Goal: Transaction & Acquisition: Download file/media

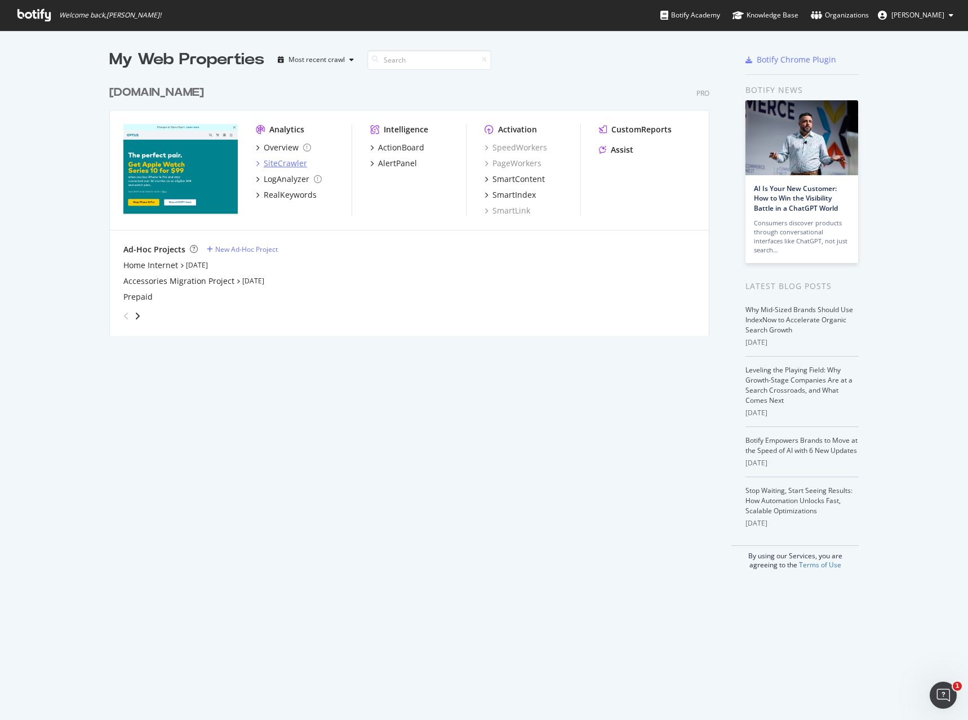
click at [269, 166] on div "SiteCrawler" at bounding box center [285, 163] width 43 height 11
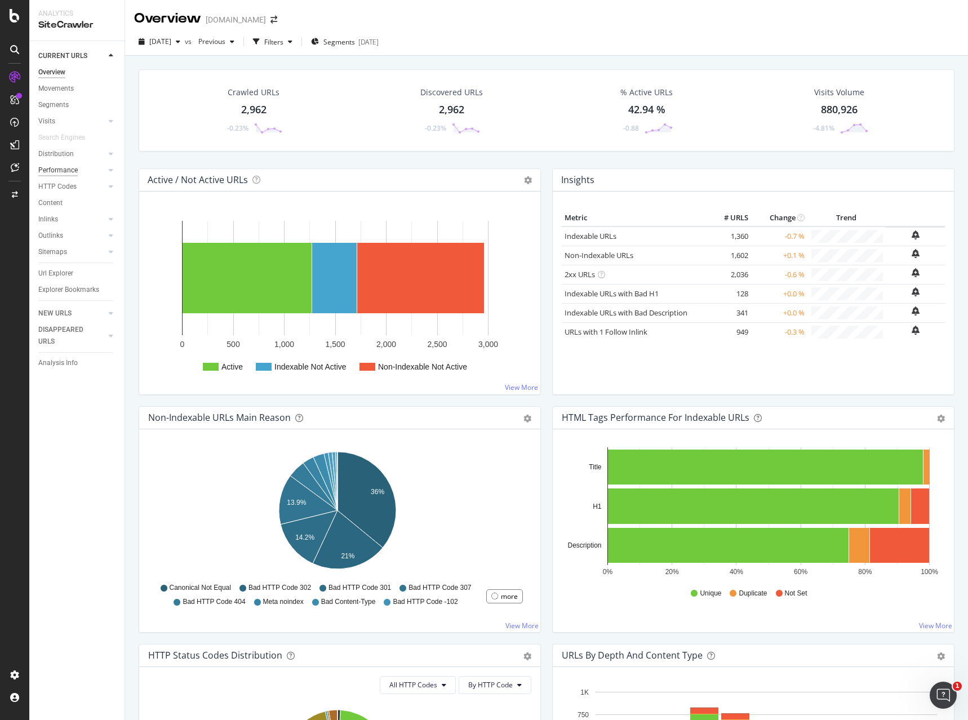
click at [67, 166] on div "Performance" at bounding box center [57, 171] width 39 height 12
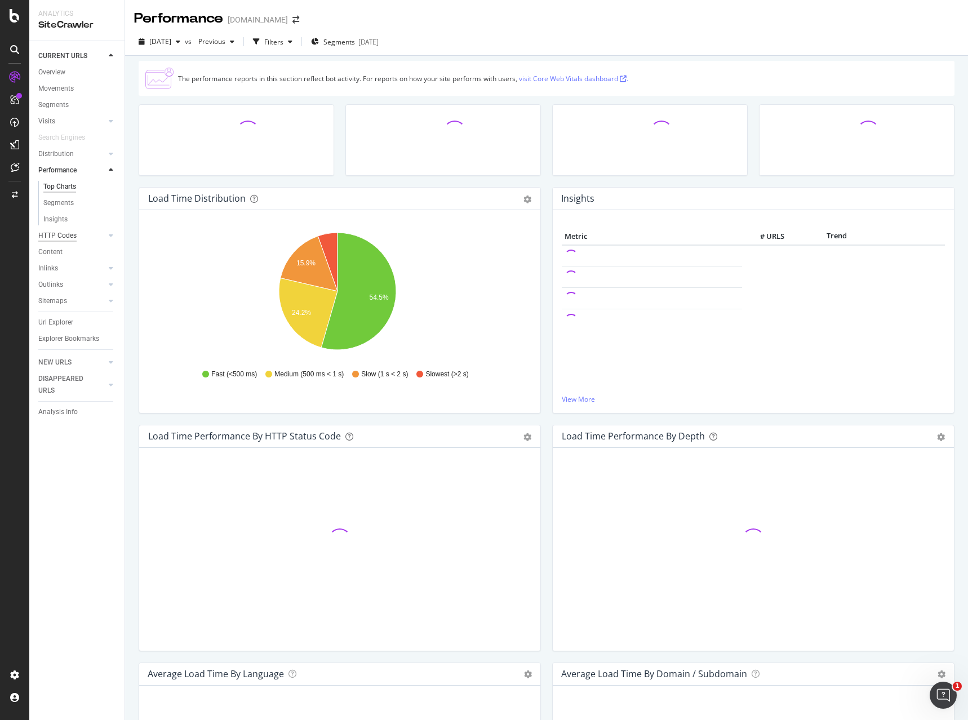
click at [69, 234] on div "HTTP Codes" at bounding box center [57, 236] width 38 height 12
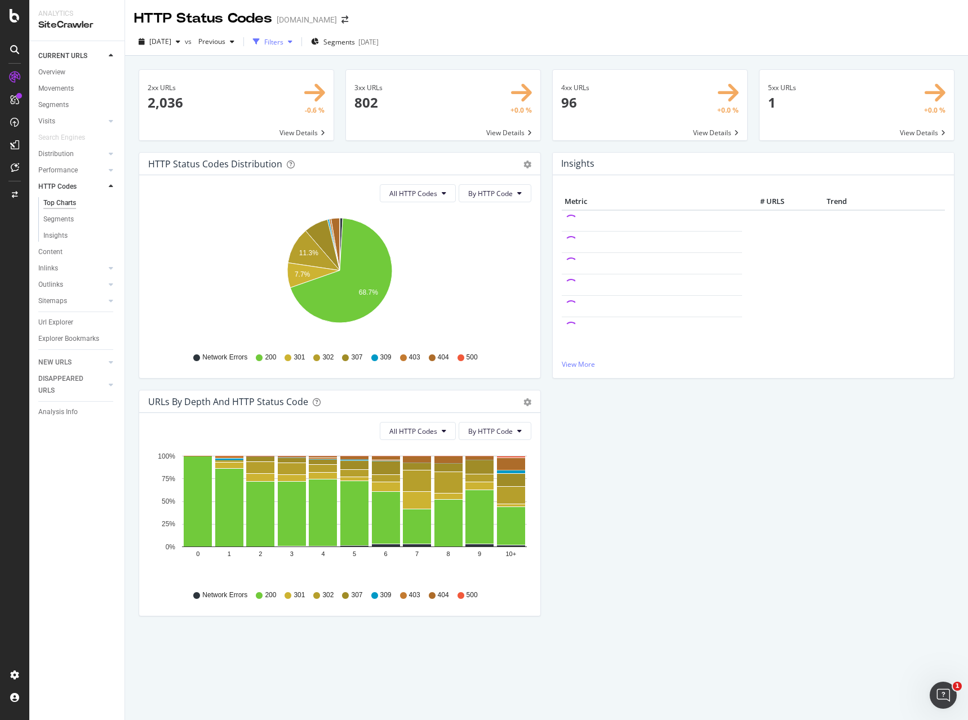
click at [283, 38] on div "Filters" at bounding box center [273, 42] width 19 height 10
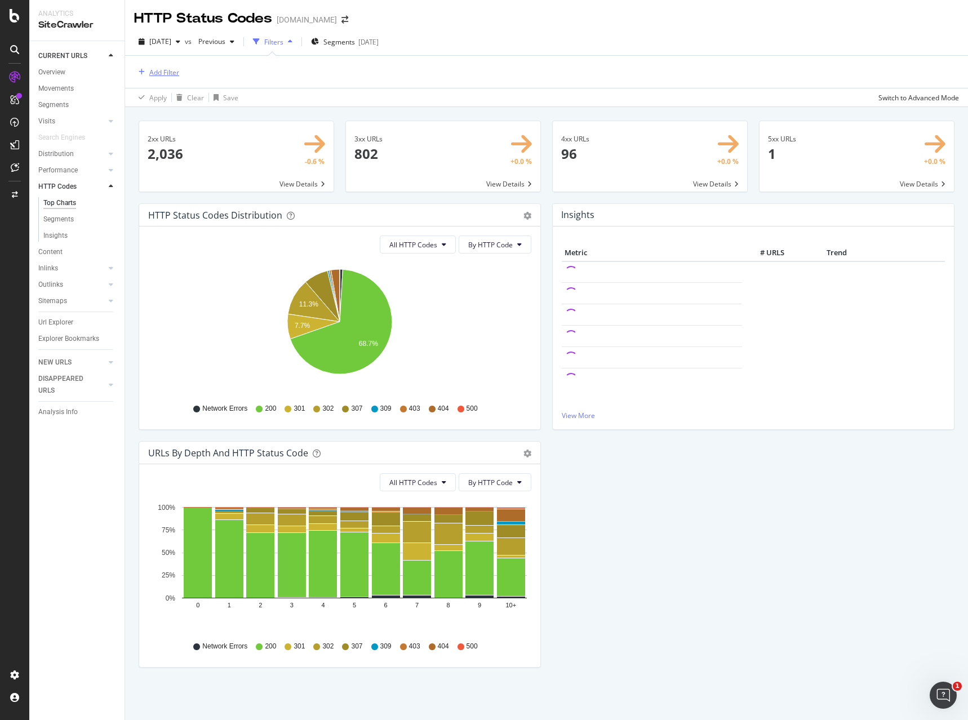
click at [162, 66] on div "Add Filter" at bounding box center [156, 72] width 45 height 12
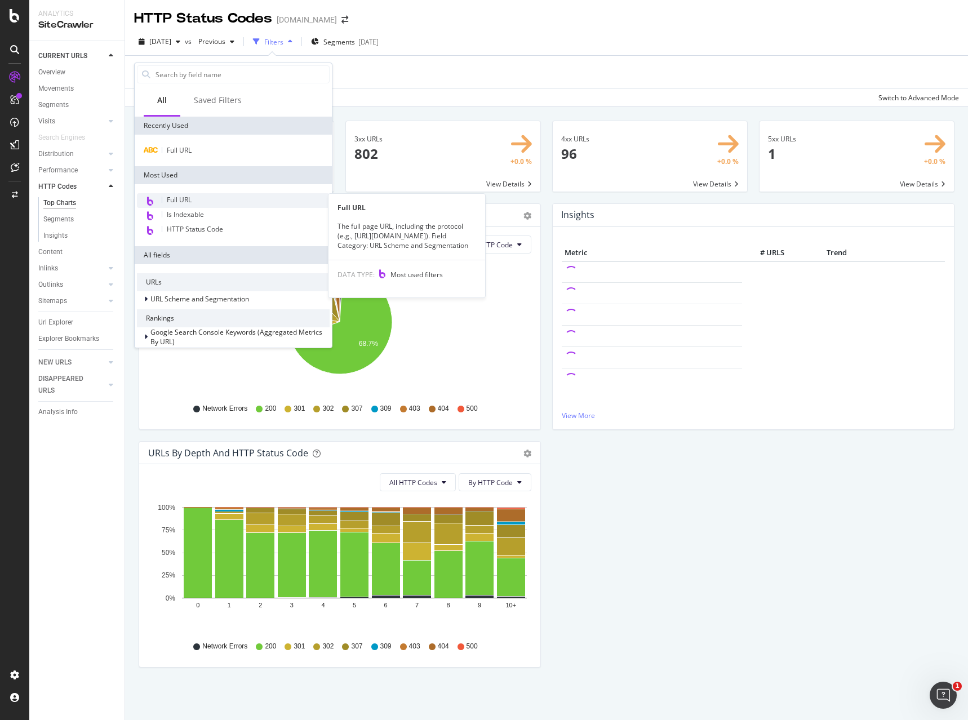
click at [175, 198] on span "Full URL" at bounding box center [179, 200] width 25 height 10
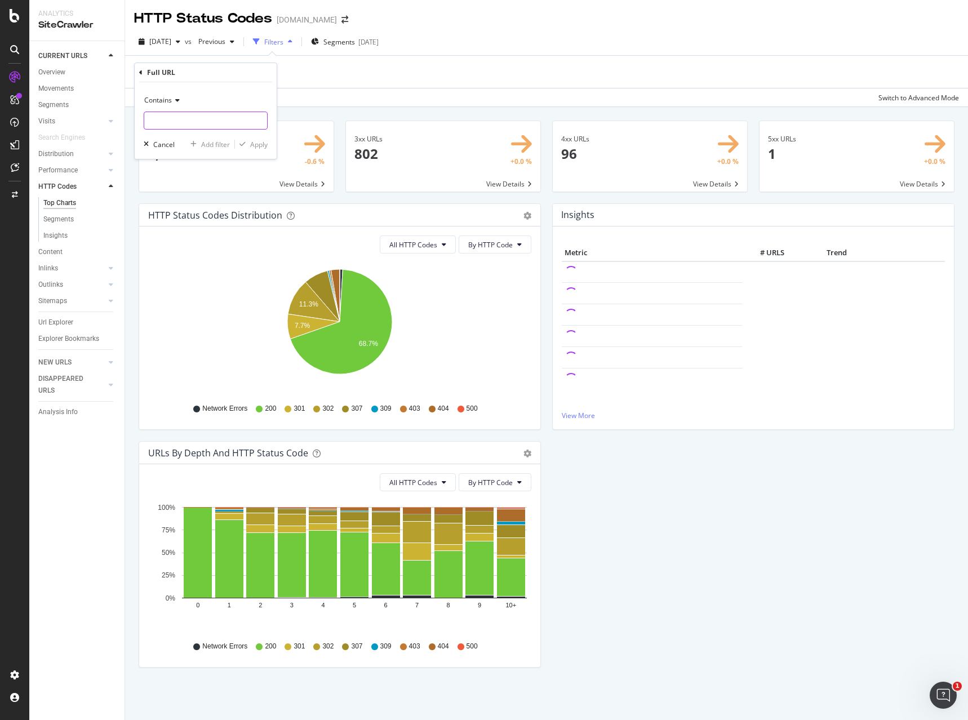
click at [172, 113] on input "text" at bounding box center [205, 121] width 123 height 18
type input "/enterprise"
click at [250, 143] on div "Apply" at bounding box center [258, 145] width 17 height 10
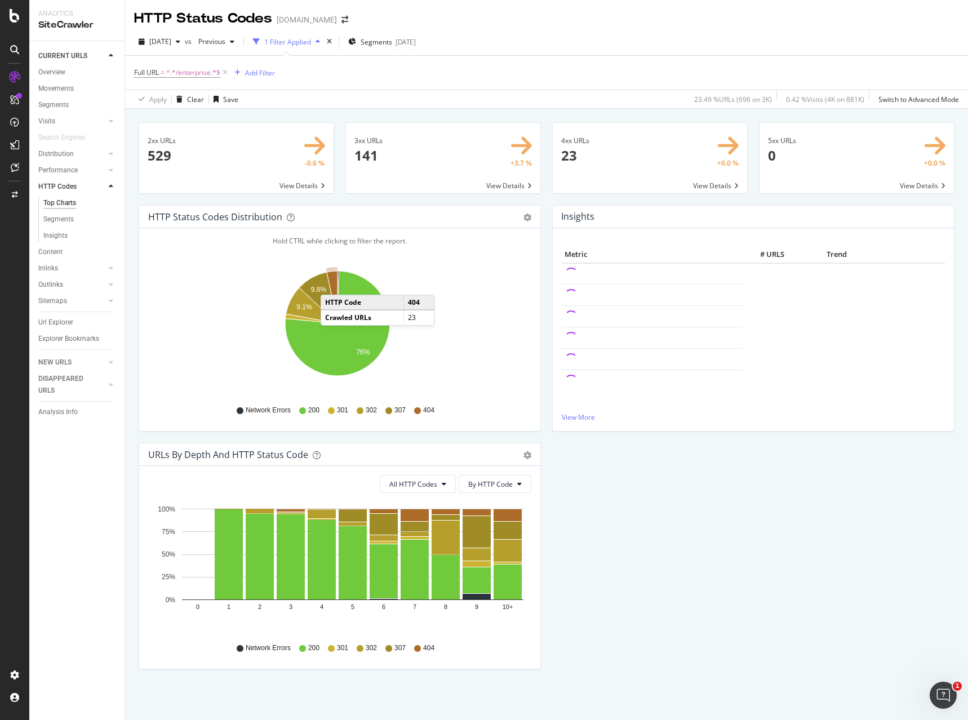
click at [332, 283] on icon "A chart." at bounding box center [332, 297] width 11 height 52
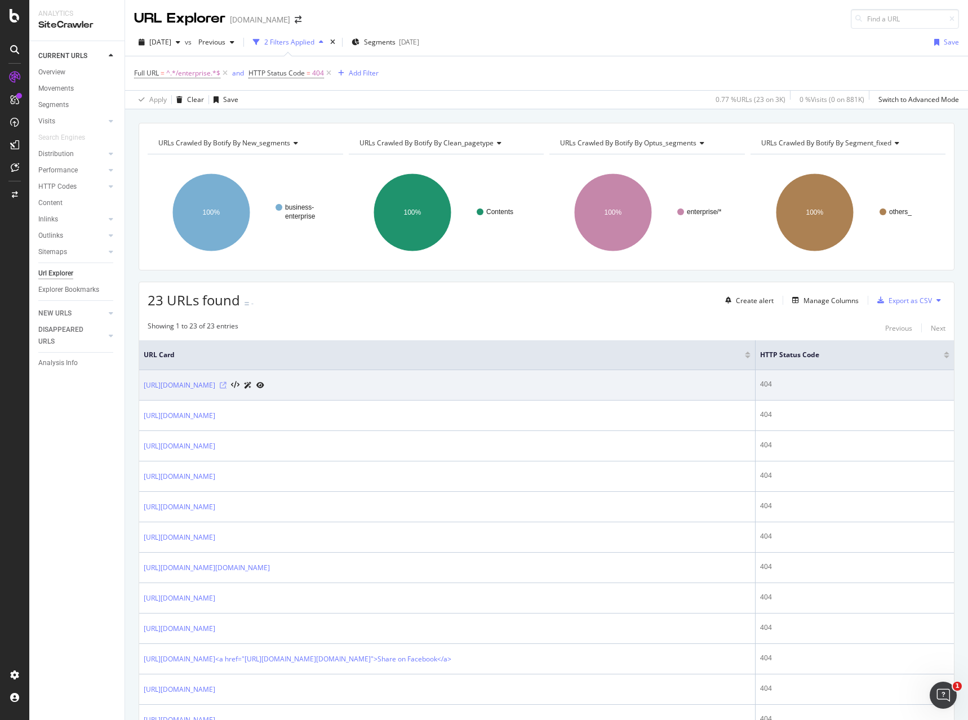
click at [227, 384] on icon at bounding box center [223, 385] width 7 height 7
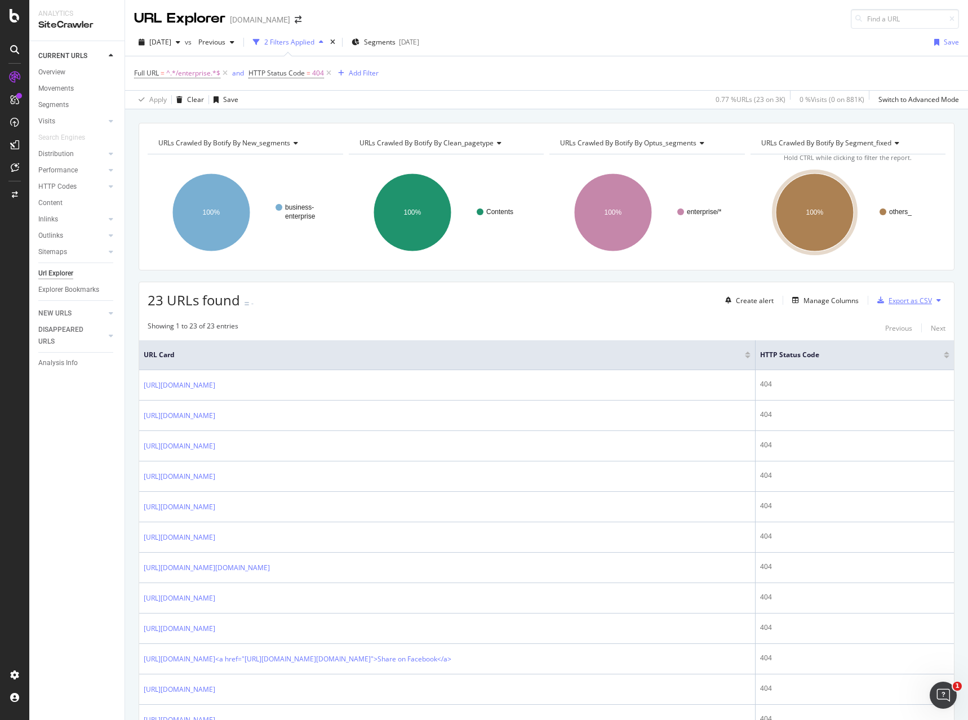
click at [899, 303] on div "Export as CSV" at bounding box center [910, 301] width 43 height 10
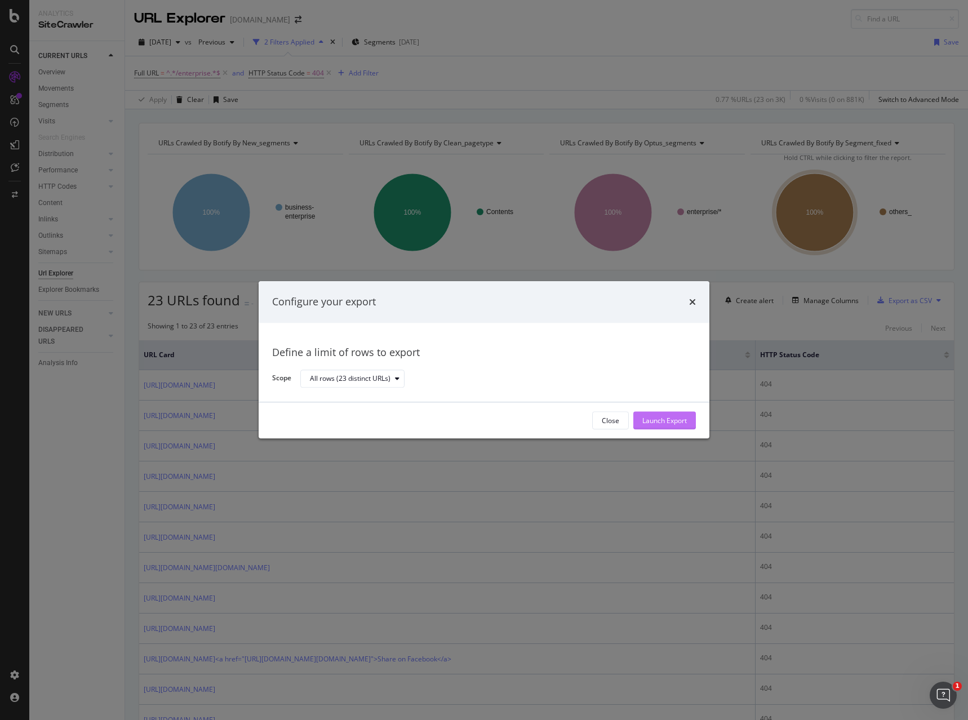
click at [659, 423] on div "Launch Export" at bounding box center [664, 421] width 45 height 10
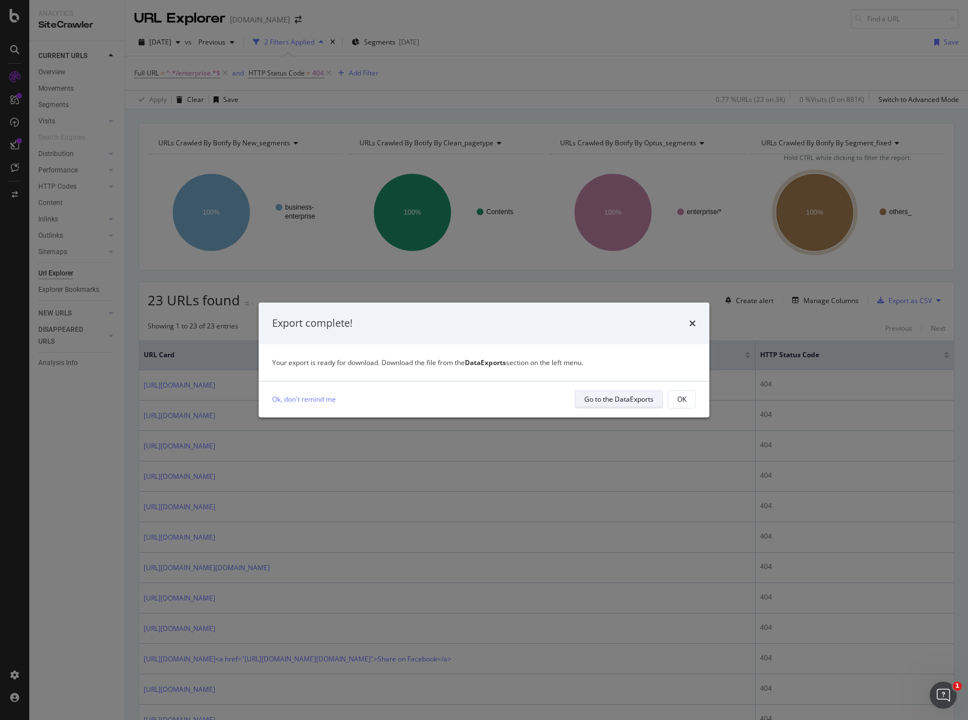
drag, startPoint x: 595, startPoint y: 399, endPoint x: 589, endPoint y: 401, distance: 6.1
click at [589, 401] on div "Go to the DataExports" at bounding box center [618, 399] width 69 height 10
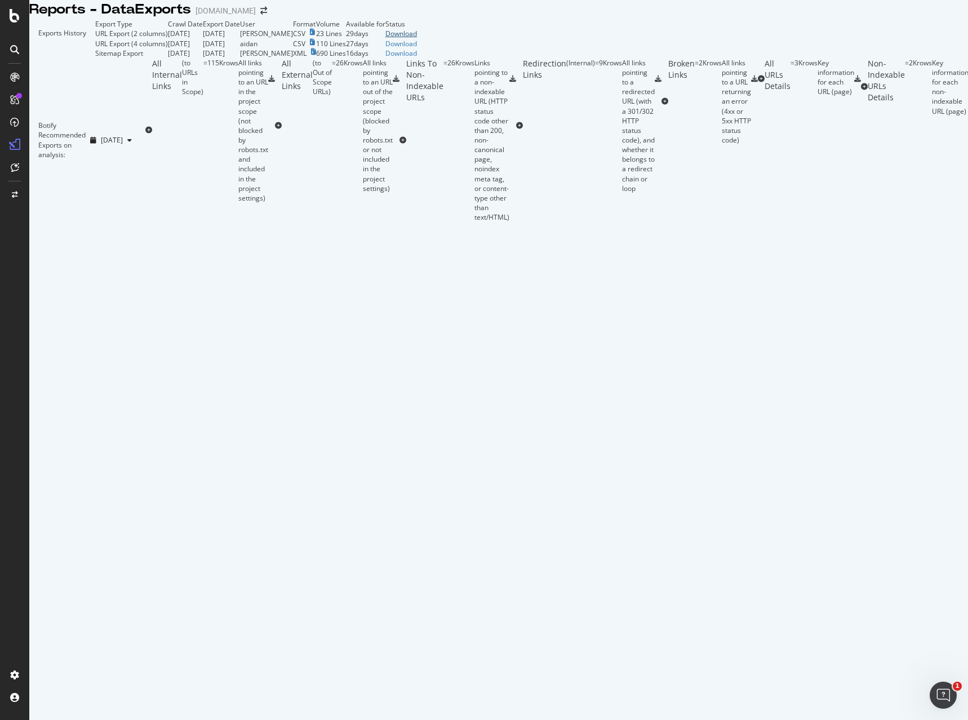
click at [417, 38] on div "Download" at bounding box center [401, 34] width 32 height 10
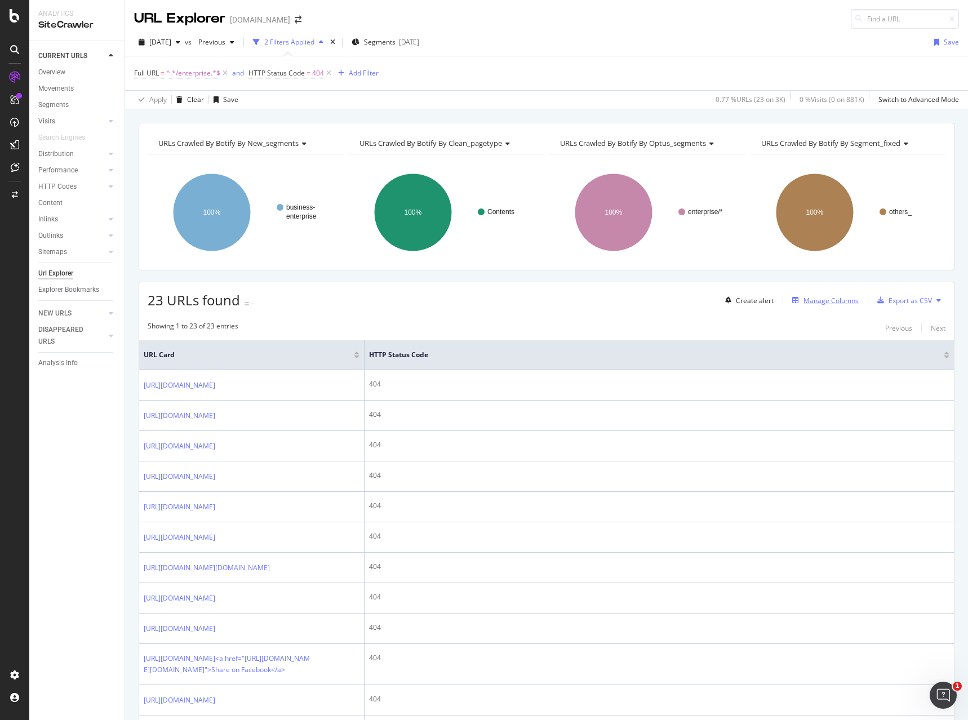
click at [812, 304] on div "Manage Columns" at bounding box center [831, 301] width 55 height 10
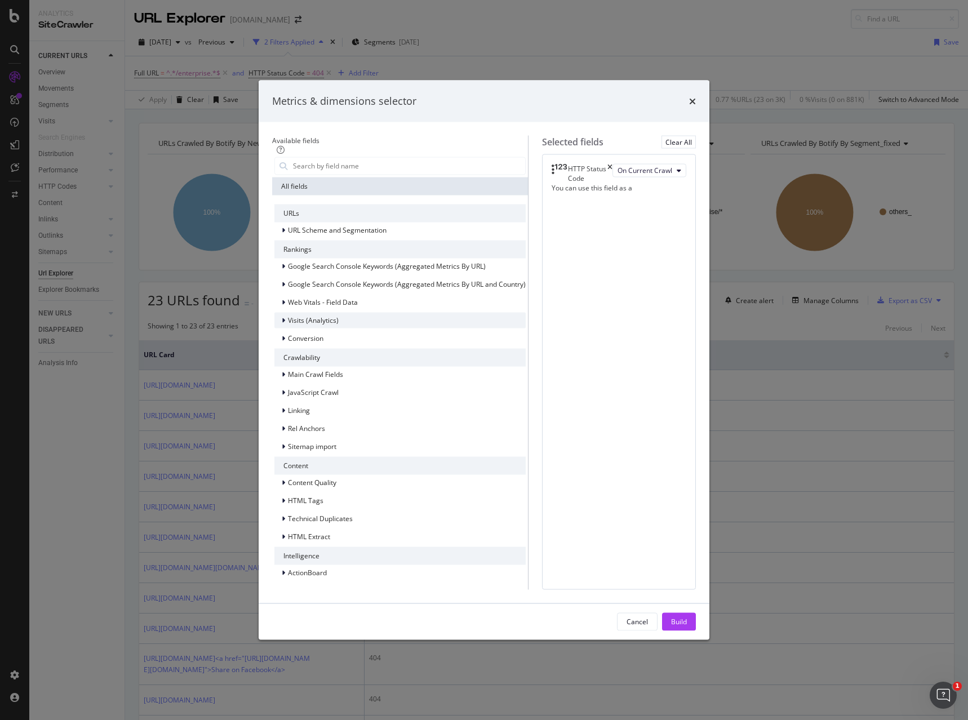
scroll to position [113, 0]
click at [648, 614] on div "Cancel" at bounding box center [637, 622] width 21 height 16
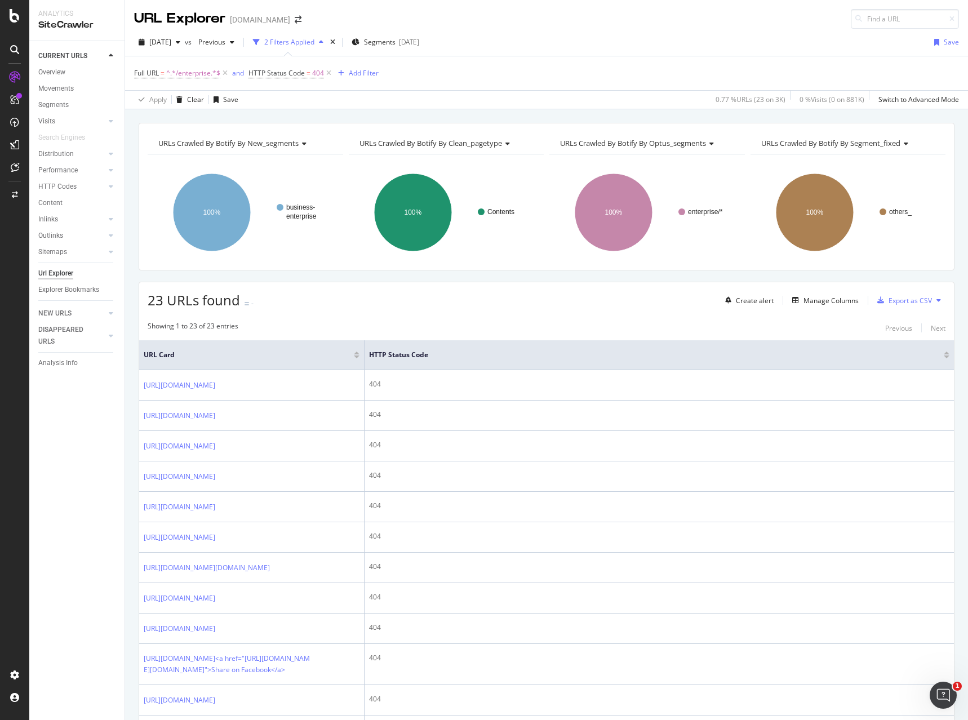
click at [942, 698] on icon "Open Intercom Messenger" at bounding box center [943, 695] width 19 height 19
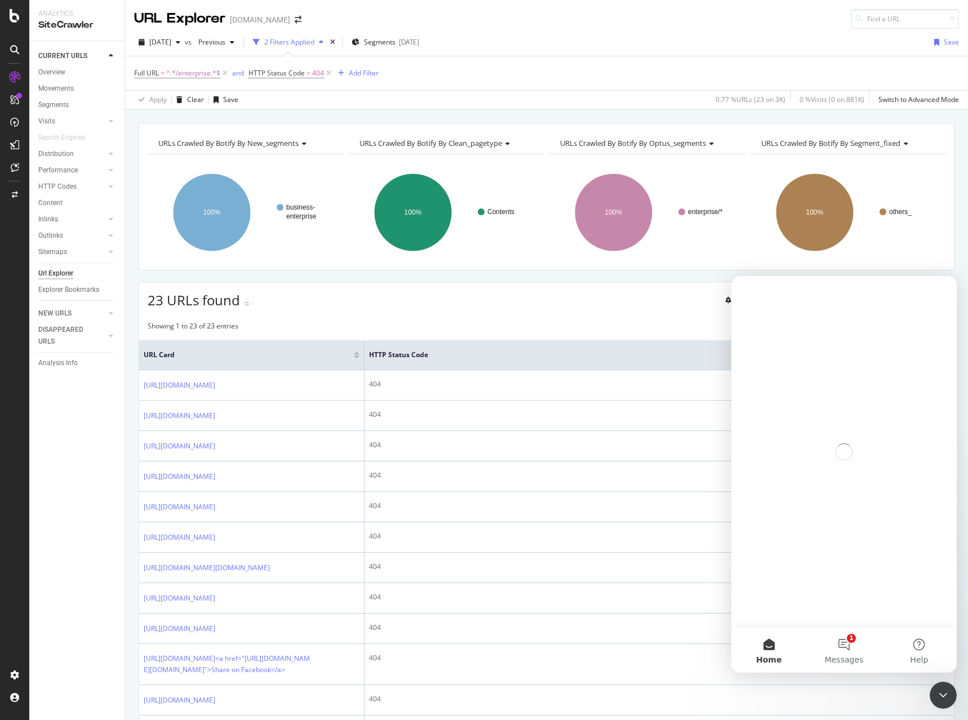
scroll to position [0, 0]
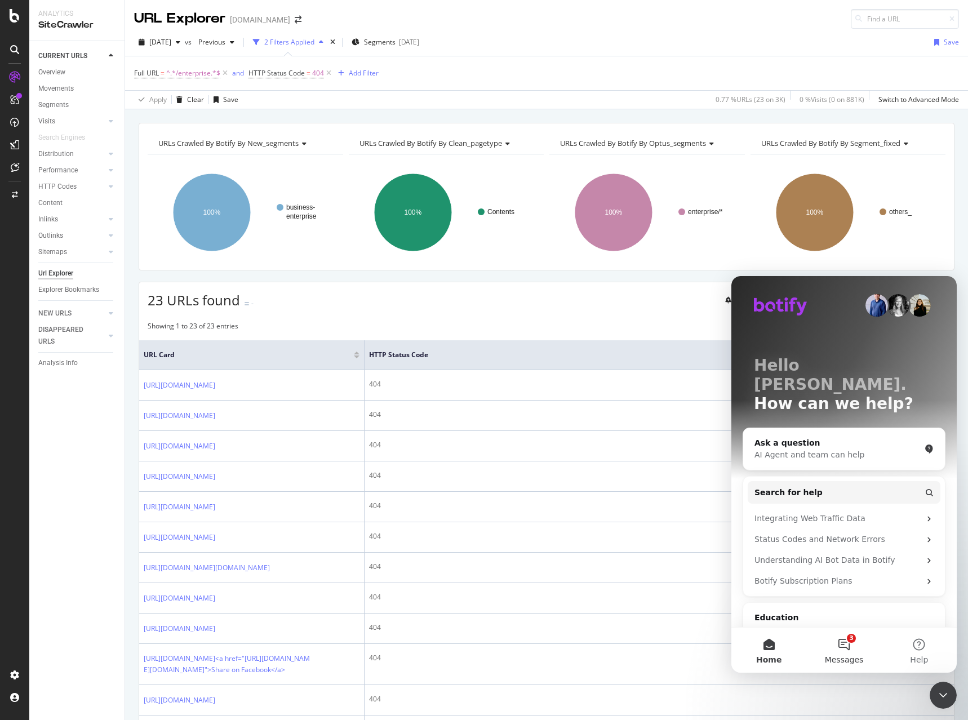
click at [838, 656] on span "Messages" at bounding box center [844, 660] width 39 height 8
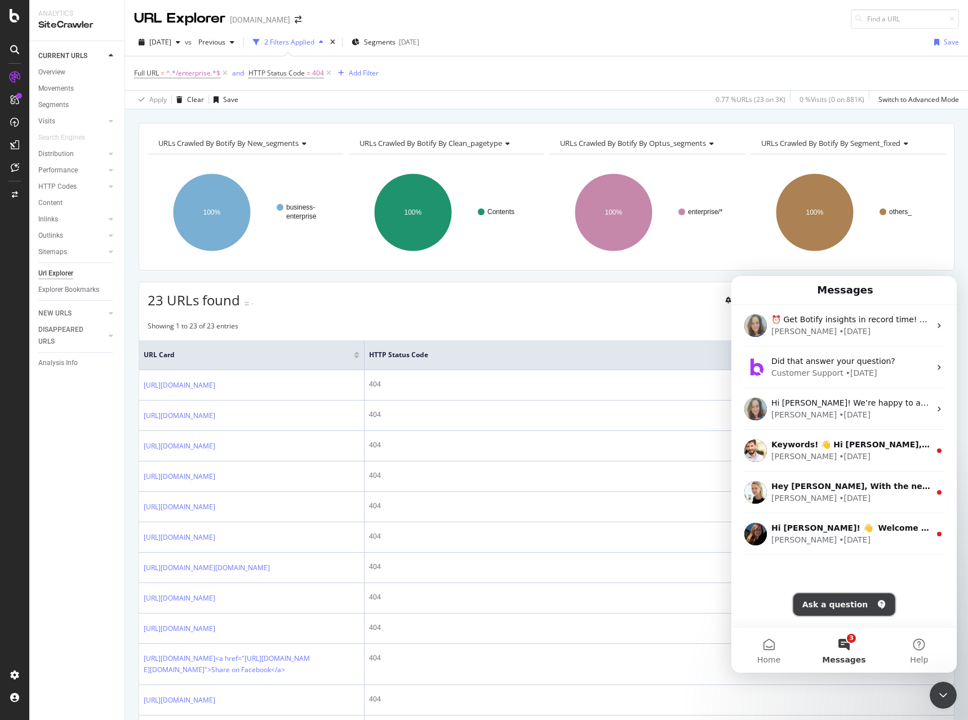
click at [832, 613] on button "Ask a question" at bounding box center [844, 604] width 102 height 23
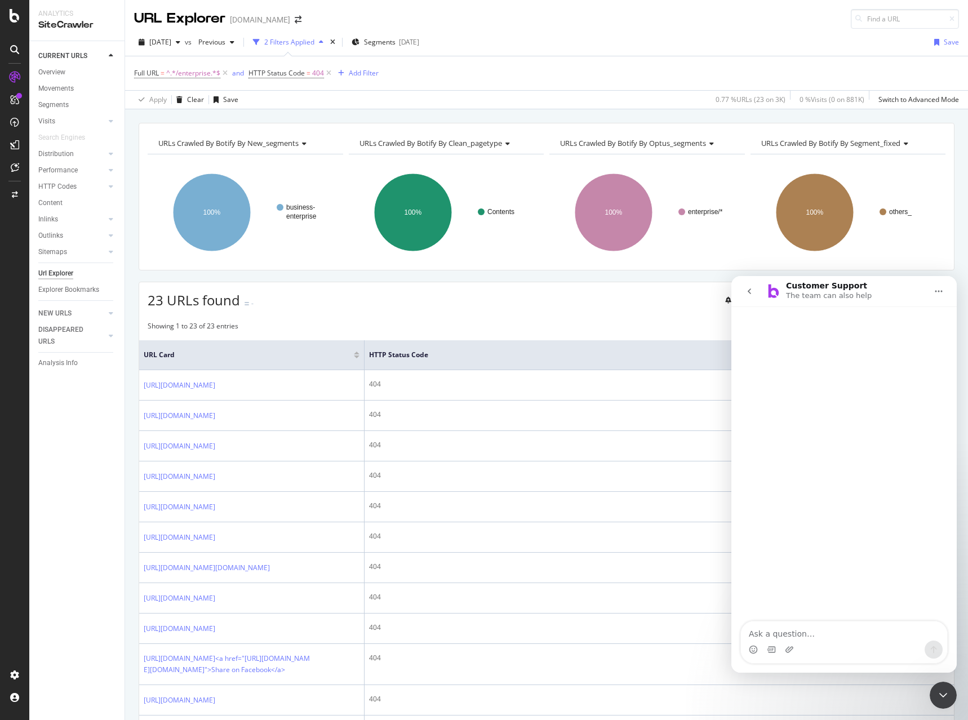
click at [818, 638] on textarea "Ask a question…" at bounding box center [844, 631] width 206 height 19
click at [818, 634] on textarea "Ask a question…" at bounding box center [844, 631] width 206 height 19
click at [892, 637] on textarea "How can you see the referring page" at bounding box center [844, 631] width 206 height 19
type textarea "How can you see the referring page for 404 error pages"
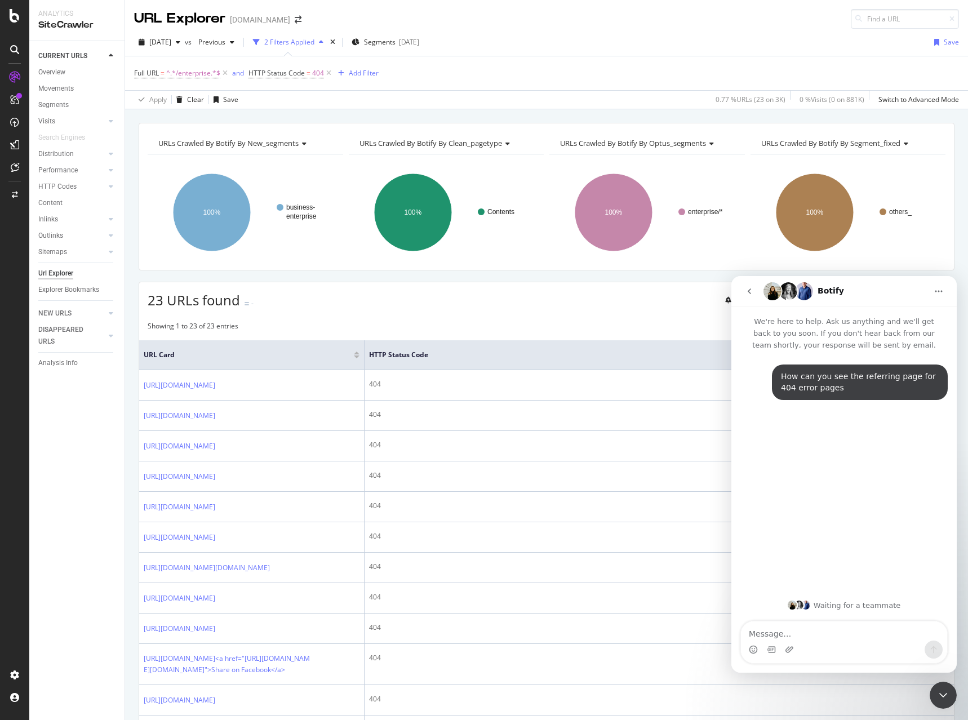
click at [780, 387] on div "How can you see the referring page for 404 error pages [PERSON_NAME] • Just now" at bounding box center [860, 383] width 176 height 36
click at [790, 384] on div "How can you see the referring page for 404 error pages" at bounding box center [860, 382] width 158 height 22
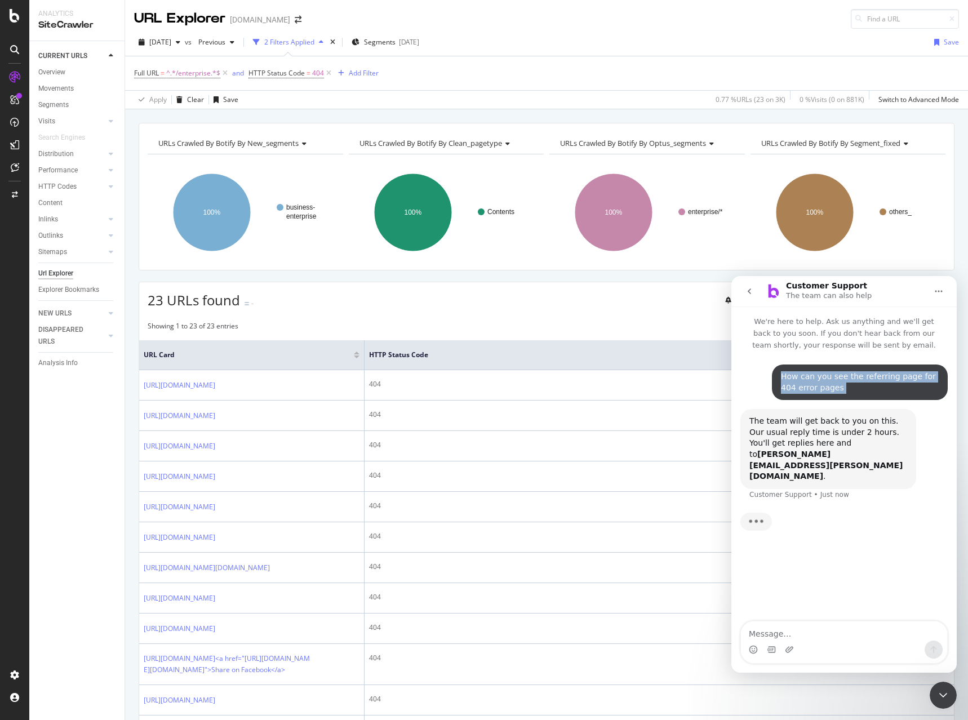
click at [790, 384] on div "How can you see the referring page for 404 error pages" at bounding box center [860, 382] width 158 height 22
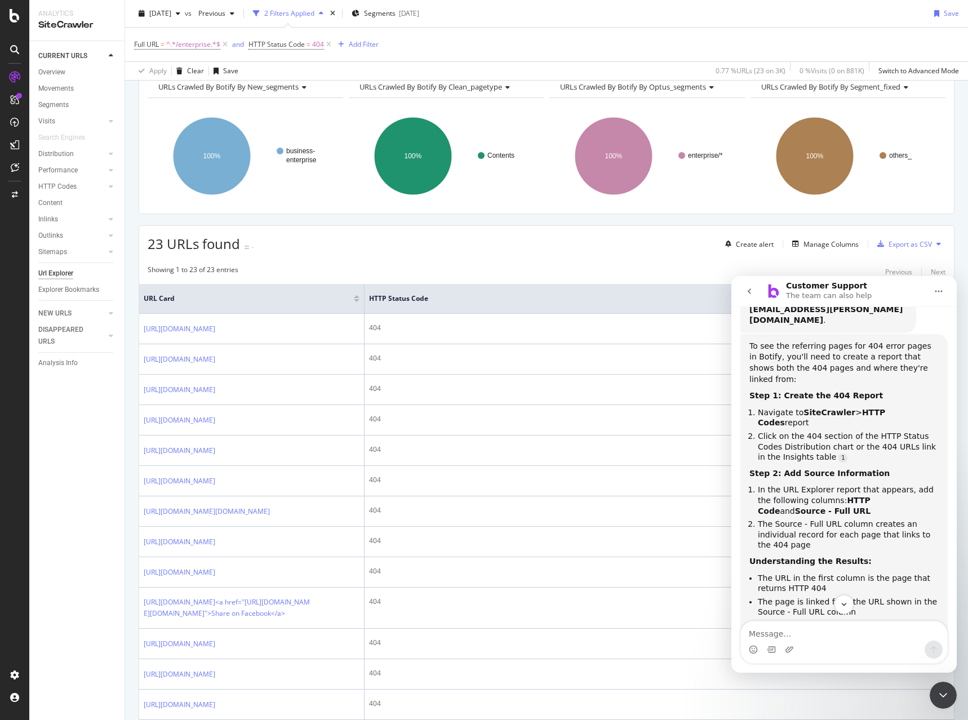
scroll to position [113, 0]
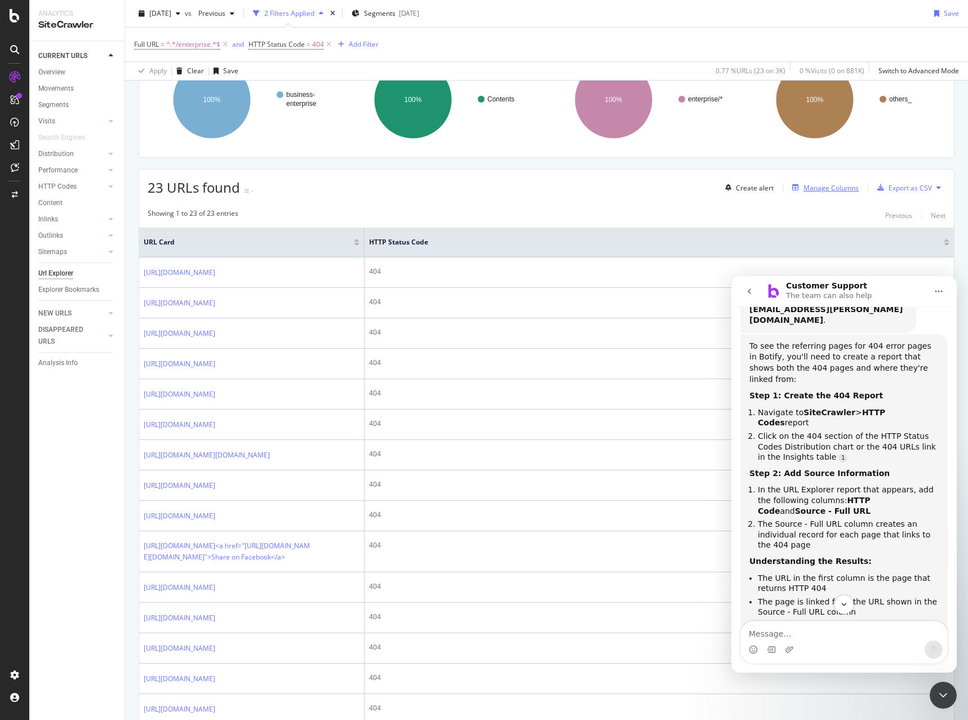
click at [804, 190] on div "Manage Columns" at bounding box center [831, 188] width 55 height 10
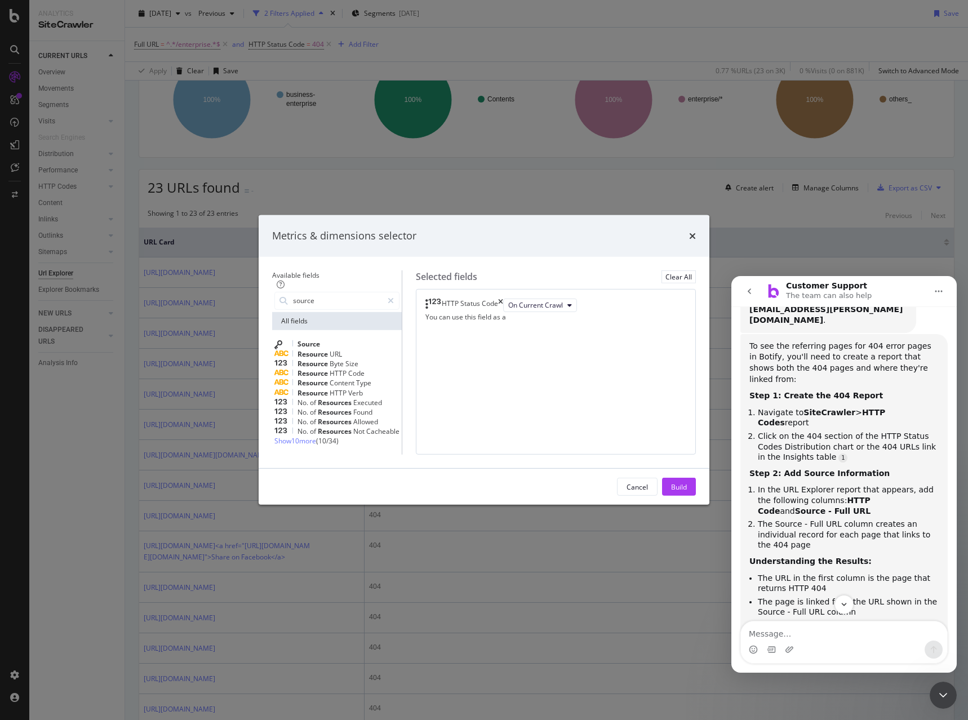
type input "source"
click at [279, 436] on span "Show 10 more" at bounding box center [295, 441] width 42 height 10
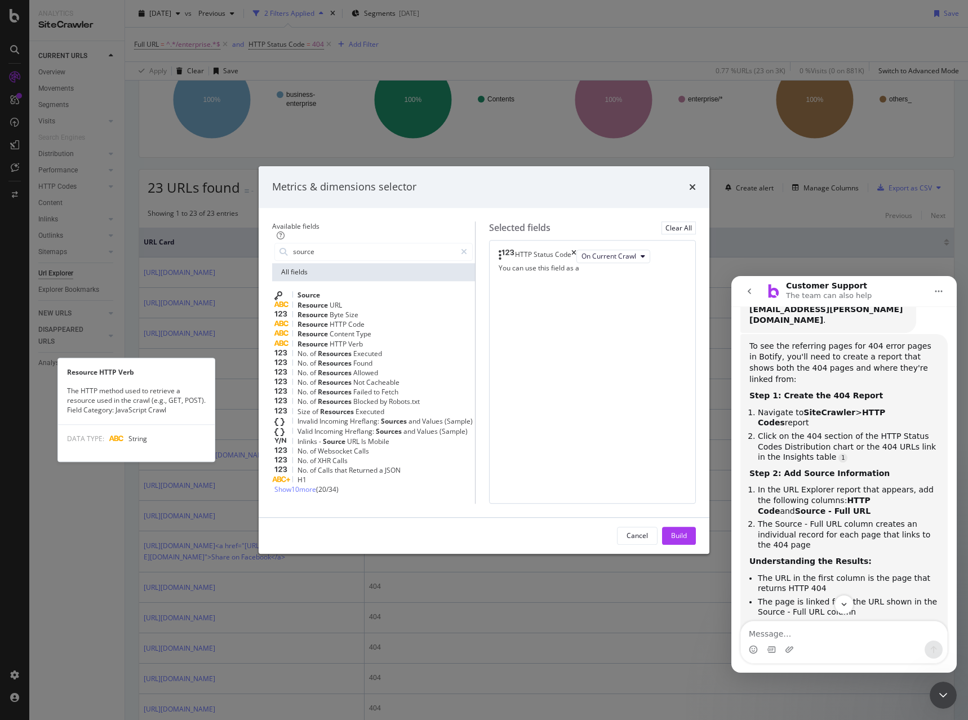
scroll to position [21, 0]
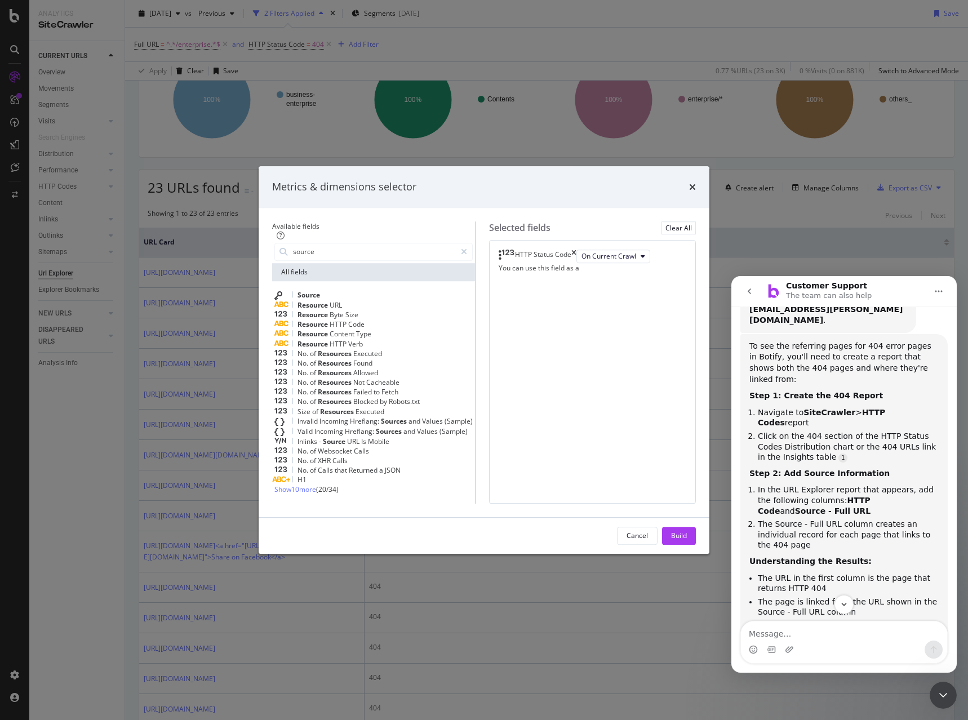
click at [280, 495] on span "Show 10 more" at bounding box center [295, 490] width 42 height 10
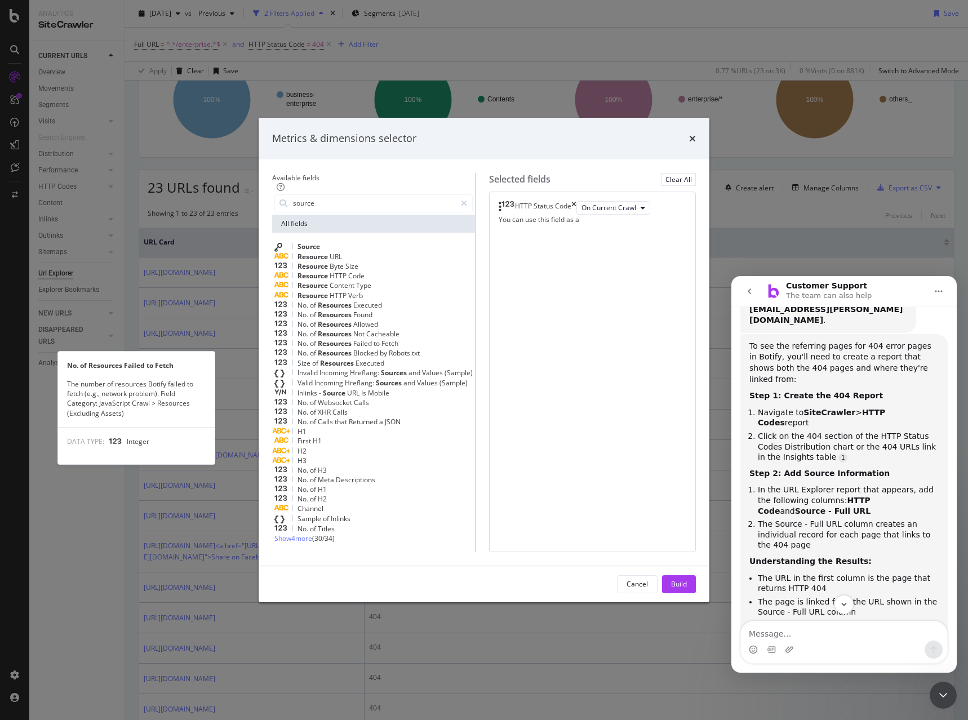
scroll to position [0, 0]
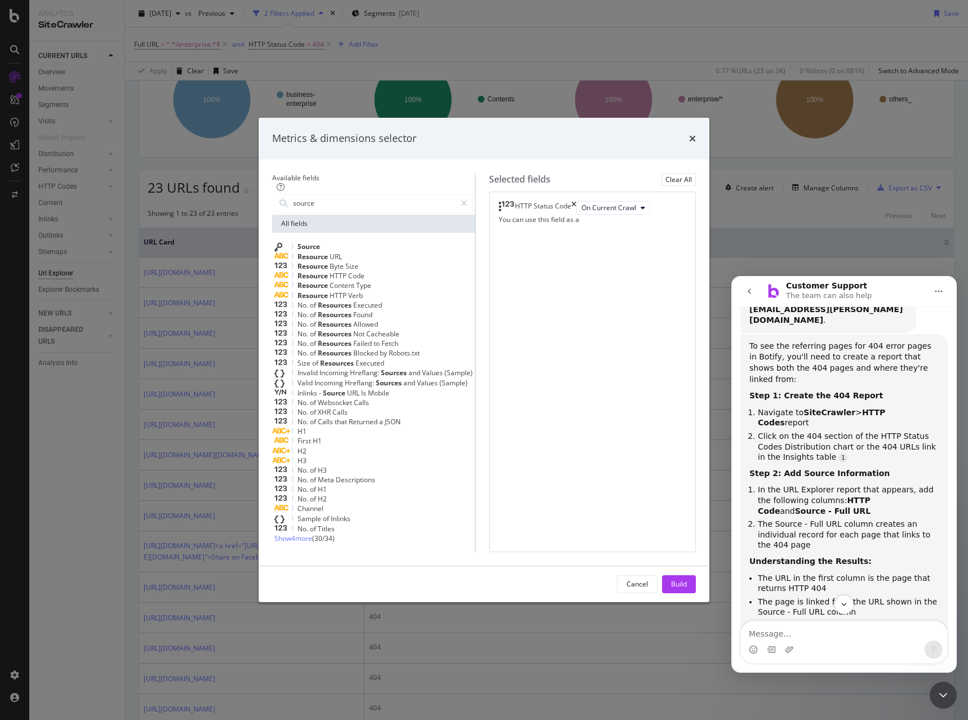
click at [310, 252] on div "Source" at bounding box center [373, 247] width 198 height 10
click at [531, 228] on div "Source" at bounding box center [520, 222] width 22 height 14
click at [582, 231] on div "Select a field (mandatory)" at bounding box center [562, 221] width 40 height 19
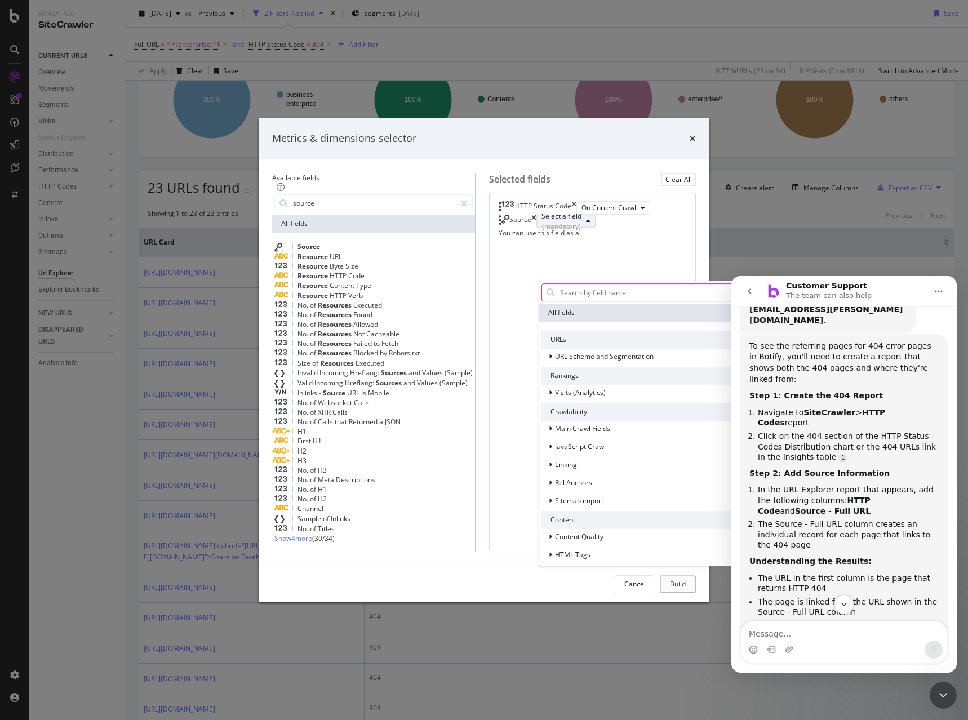
click at [559, 301] on input "modal" at bounding box center [646, 292] width 175 height 17
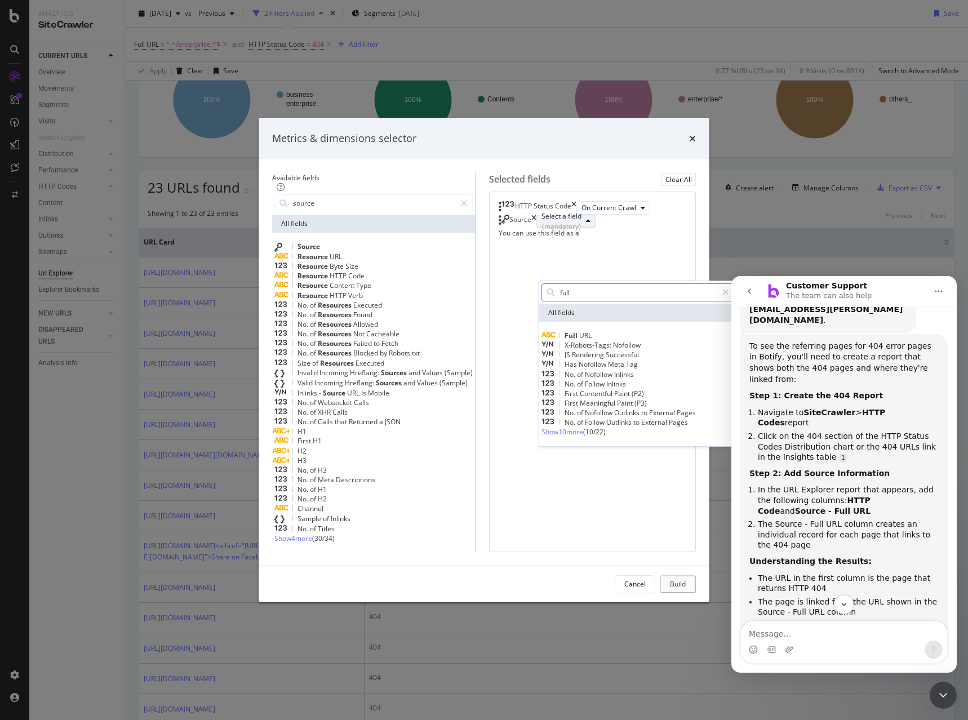
type input "full"
click at [565, 340] on span "Full" at bounding box center [572, 336] width 15 height 10
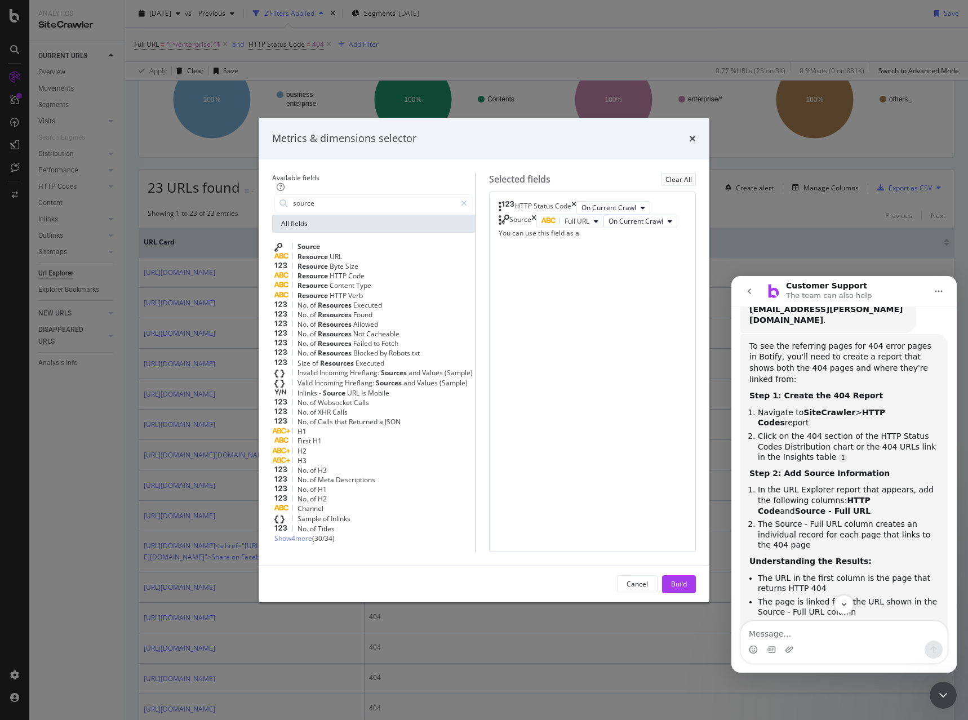
click at [687, 579] on div "Build" at bounding box center [679, 584] width 16 height 10
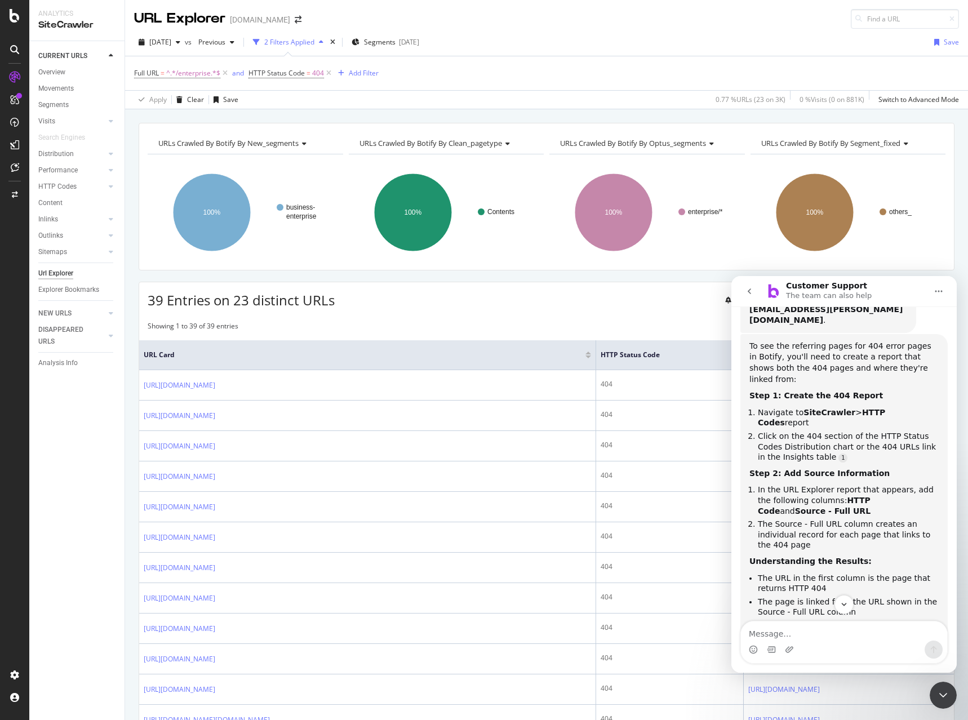
click at [939, 292] on icon "Home" at bounding box center [938, 292] width 7 height 2
click at [897, 320] on div "Expand window" at bounding box center [910, 320] width 80 height 12
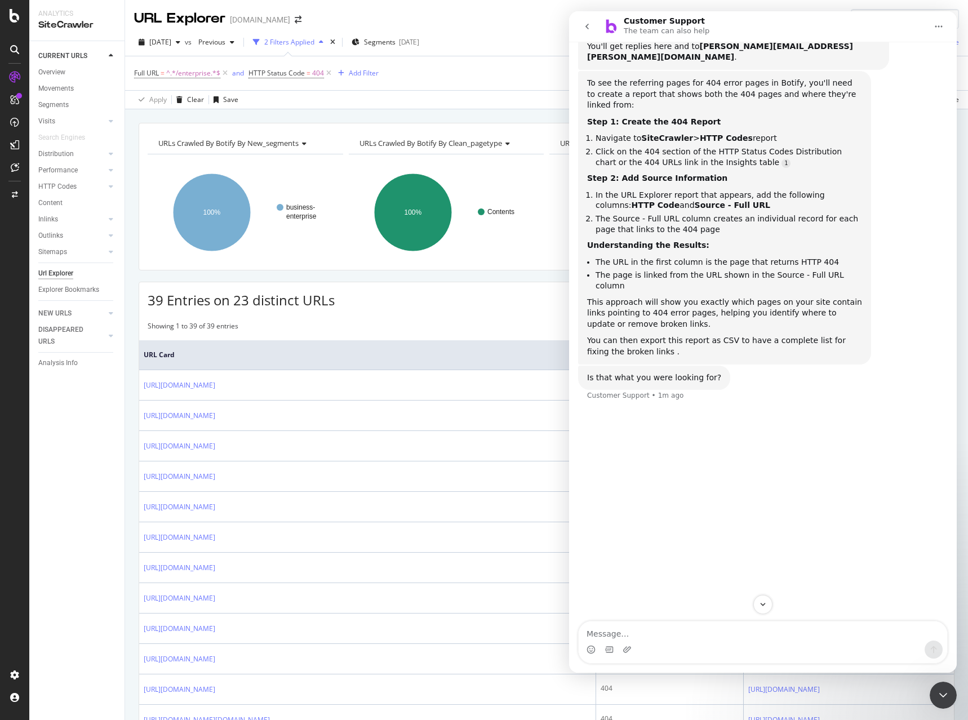
scroll to position [108, 0]
click at [936, 32] on button "Home" at bounding box center [938, 26] width 21 height 21
click at [941, 704] on div "Close Intercom Messenger" at bounding box center [943, 695] width 27 height 27
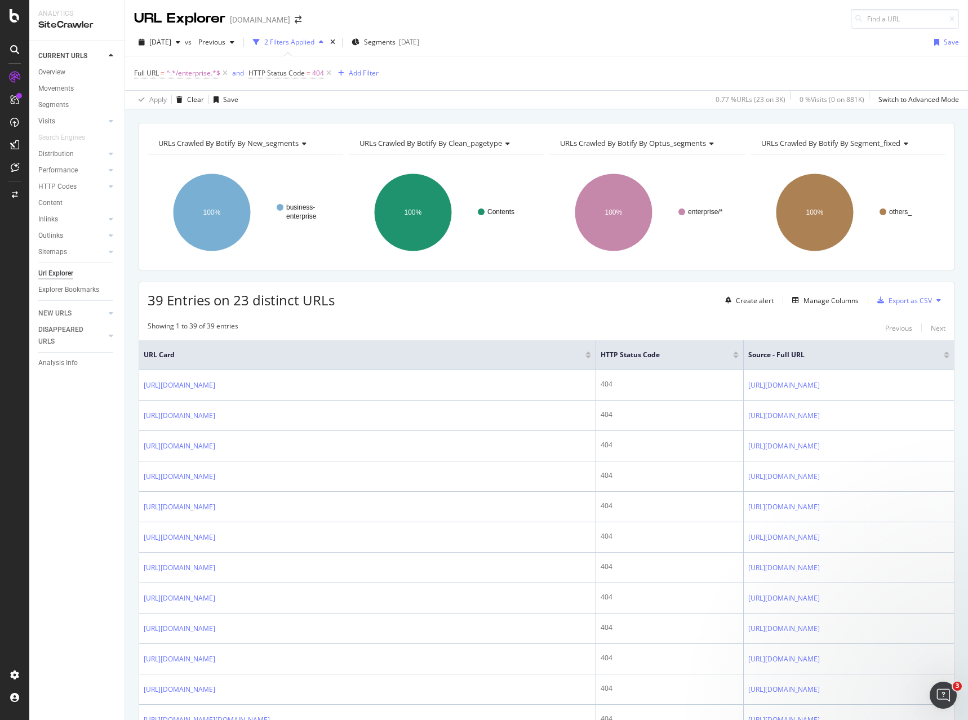
scroll to position [2, 0]
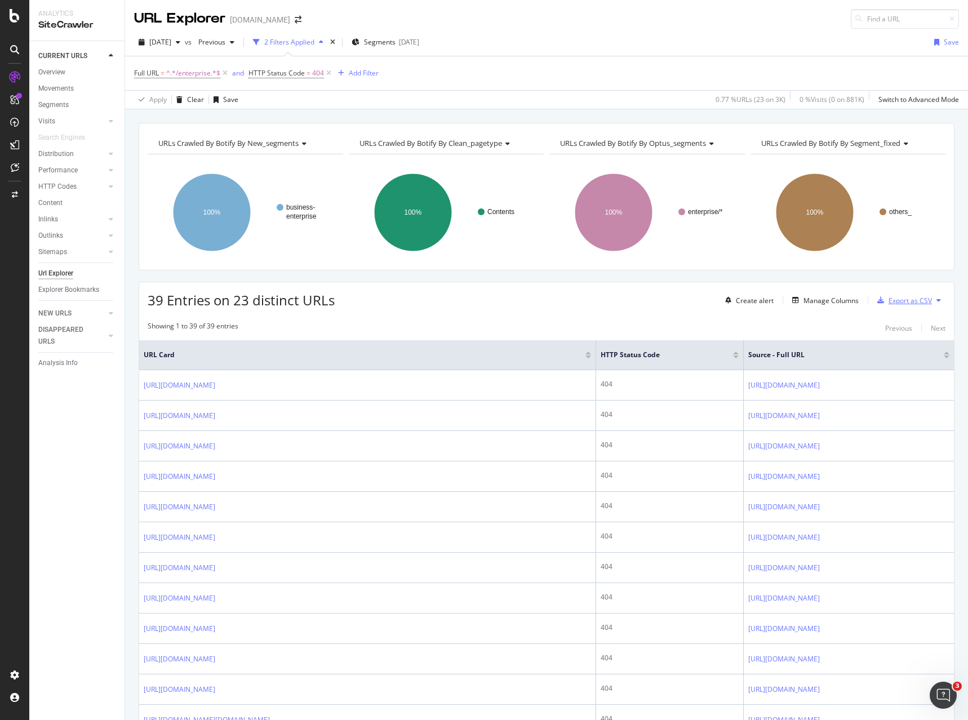
click at [914, 302] on div "Export as CSV" at bounding box center [910, 301] width 43 height 10
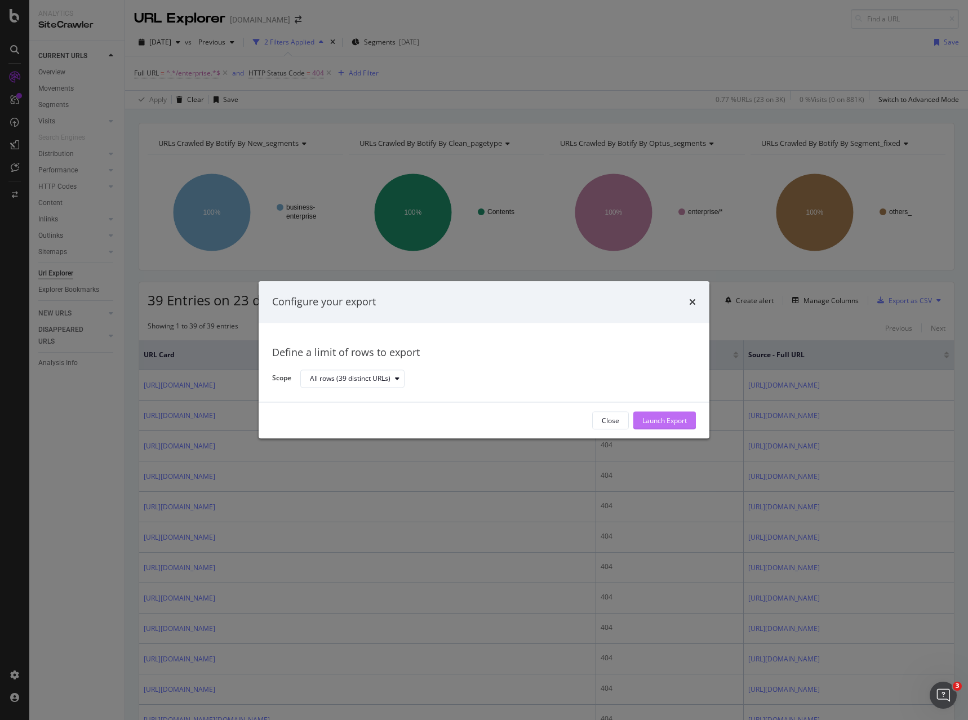
click at [662, 420] on div "Launch Export" at bounding box center [664, 421] width 45 height 10
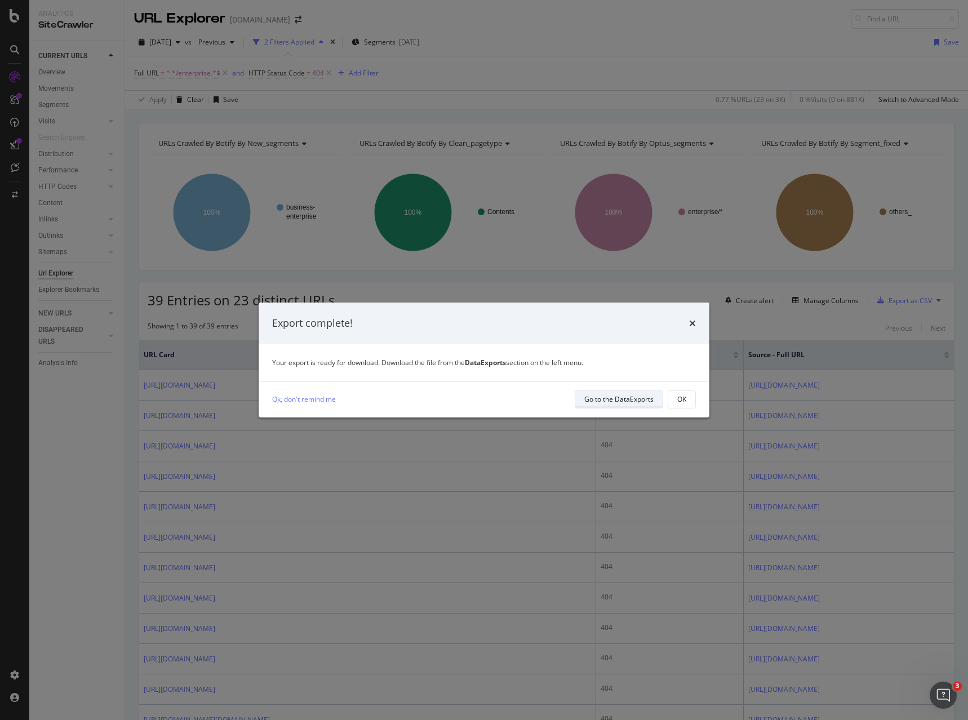
click at [586, 392] on div "Go to the DataExports" at bounding box center [618, 400] width 69 height 16
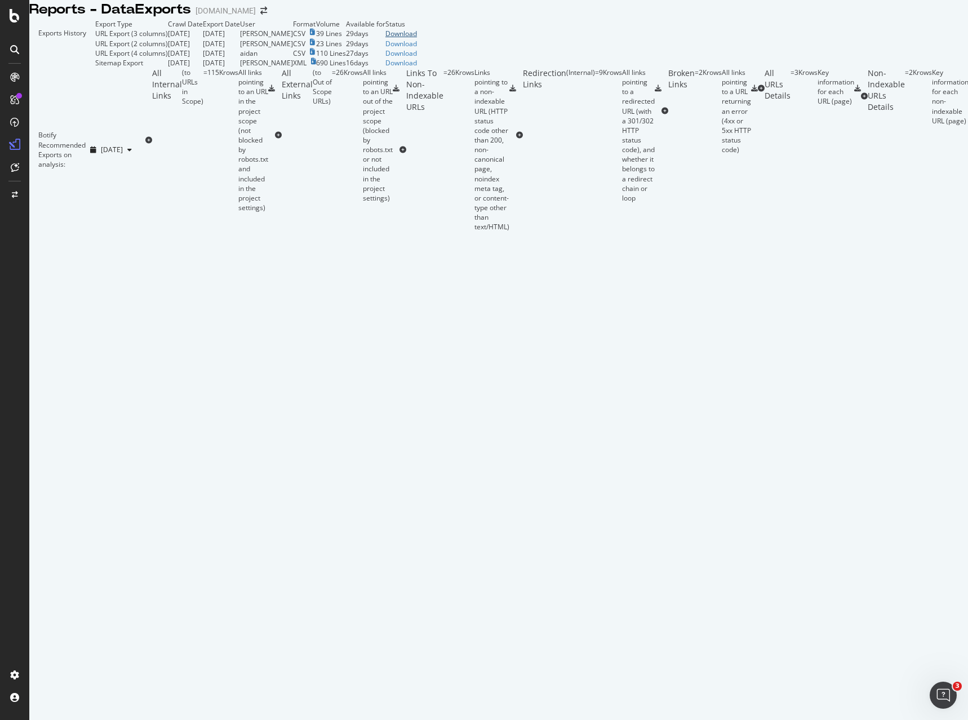
click at [417, 38] on div "Download" at bounding box center [401, 34] width 32 height 10
